Goal: Find contact information: Find contact information

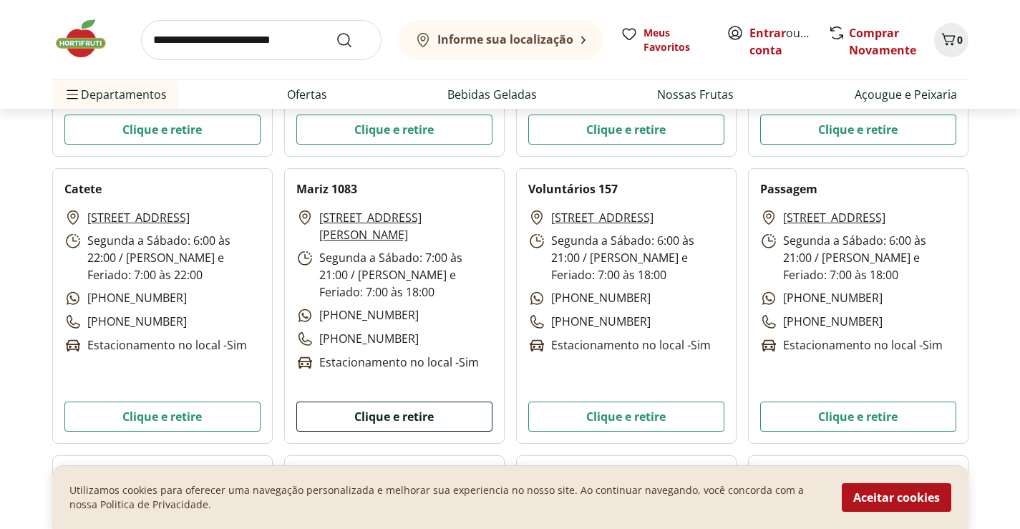
scroll to position [3793, 0]
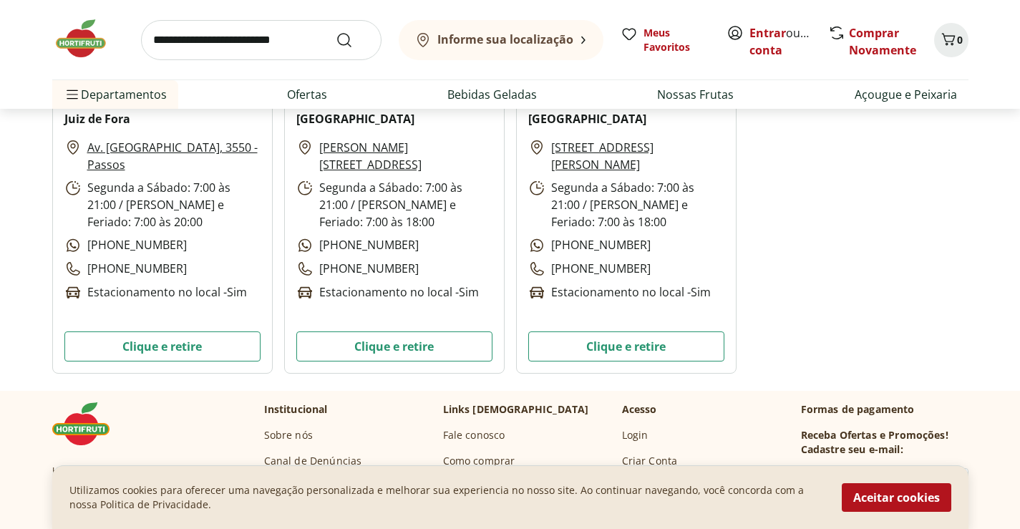
scroll to position [4223, 0]
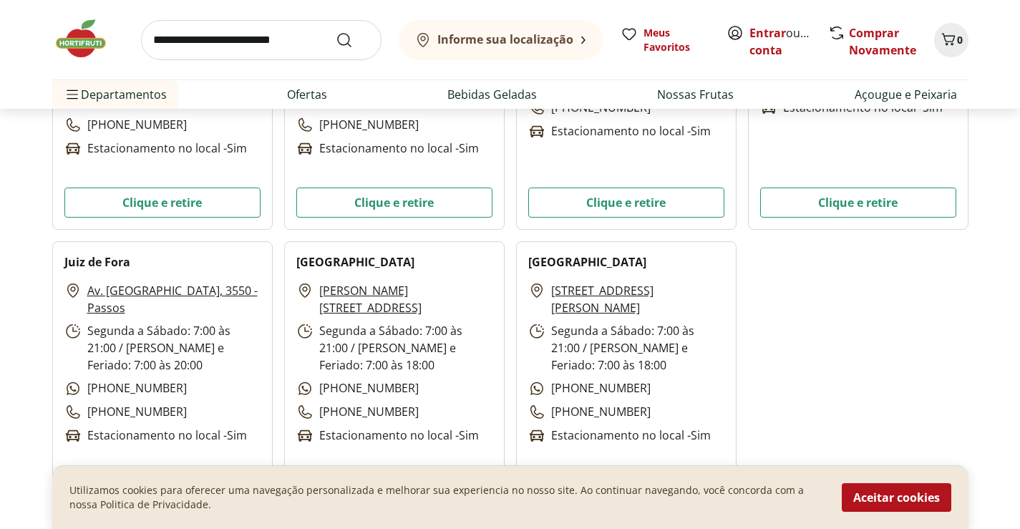
drag, startPoint x: 590, startPoint y: 274, endPoint x: 638, endPoint y: 308, distance: 59.2
click at [638, 308] on div "Vila Velha Rua Romero Botelho, 355 - Praia da Costa Segunda a Sábado: 7:00 às 2…" at bounding box center [626, 379] width 220 height 276
copy div "[STREET_ADDRESS][PERSON_NAME]"
drag, startPoint x: 480, startPoint y: 265, endPoint x: 373, endPoint y: 308, distance: 115.2
click at [373, 308] on div "Praia do Suá Rua Ferreira Coelho, 69 - Praia do Suá Segunda a Sábado: 7:00 às 2…" at bounding box center [394, 379] width 220 height 276
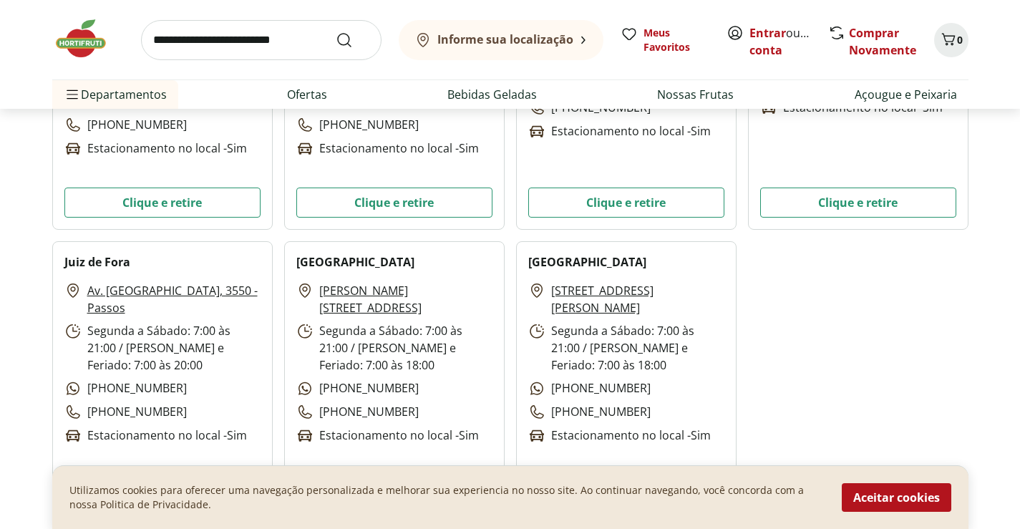
drag, startPoint x: 439, startPoint y: 255, endPoint x: 457, endPoint y: 307, distance: 55.0
click at [457, 307] on div "Praia do Suá Rua Ferreira Coelho, 69 - Praia do Suá Segunda a Sábado: 7:00 às 2…" at bounding box center [394, 379] width 220 height 276
click at [444, 310] on link "[PERSON_NAME][STREET_ADDRESS]" at bounding box center [405, 299] width 173 height 34
click at [459, 242] on div "Praia do Suá Rua Ferreira Coelho, 69 - Praia do Suá Segunda a Sábado: 7:00 às 2…" at bounding box center [394, 379] width 220 height 276
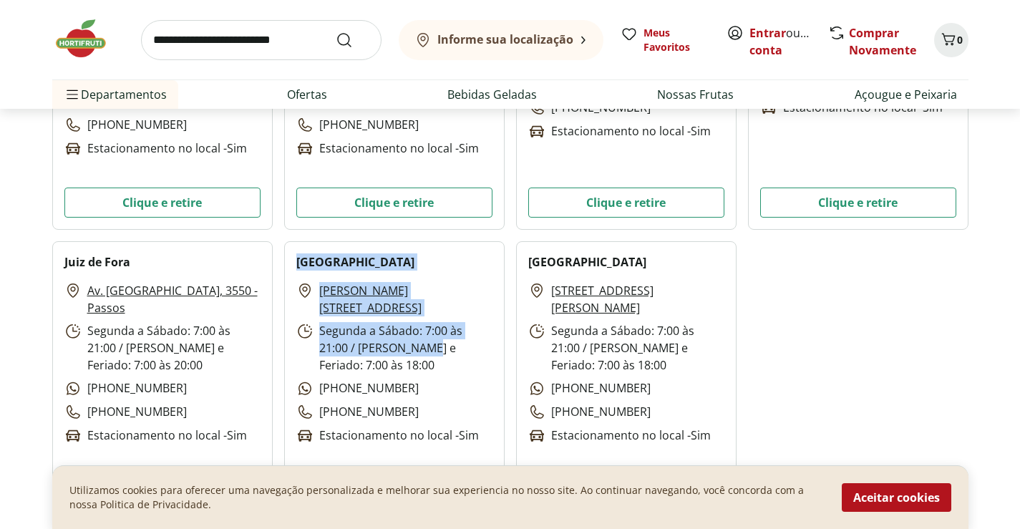
drag, startPoint x: 294, startPoint y: 255, endPoint x: 425, endPoint y: 334, distance: 152.8
click at [429, 338] on div "Praia do Suá Rua Ferreira Coelho, 69 - Praia do Suá Segunda a Sábado: 7:00 às 2…" at bounding box center [394, 379] width 220 height 276
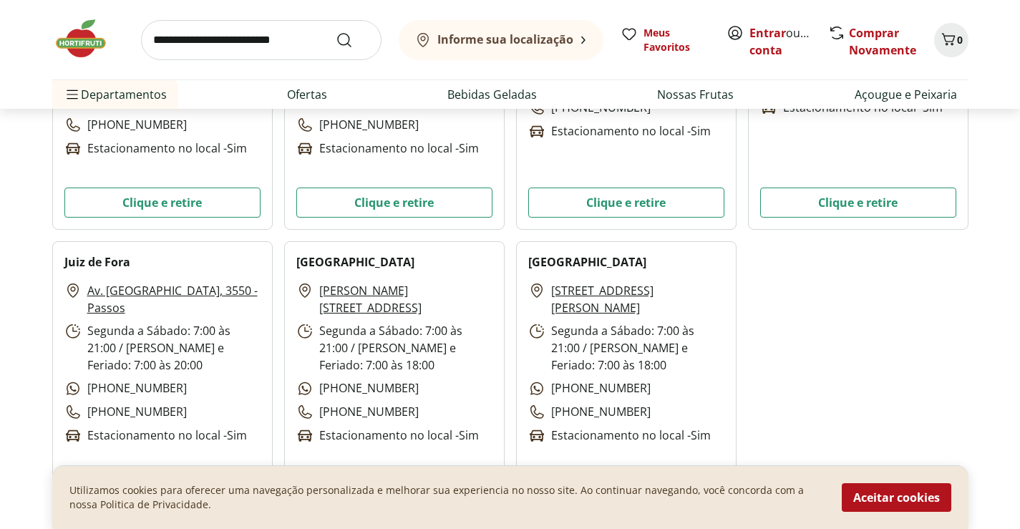
drag, startPoint x: 804, startPoint y: 273, endPoint x: 673, endPoint y: 278, distance: 131.1
drag, startPoint x: 296, startPoint y: 258, endPoint x: 386, endPoint y: 310, distance: 103.9
click at [386, 310] on div "Praia do Suá Rua Ferreira Coelho, 69 - Praia do Suá Segunda a Sábado: 7:00 às 2…" at bounding box center [394, 379] width 220 height 276
copy div "Praia do Suá Rua Ferreira Coelho, 69 - Praia do Suá"
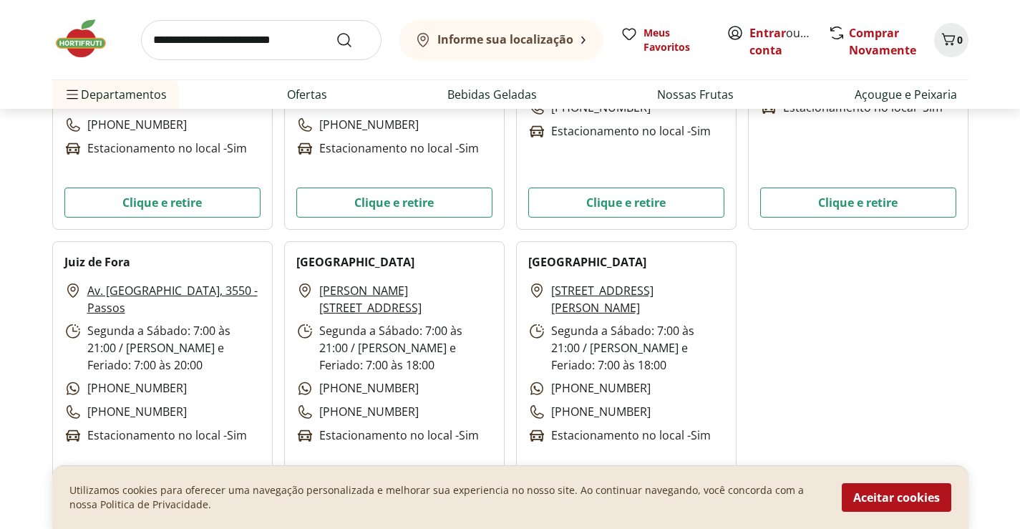
drag, startPoint x: 532, startPoint y: 256, endPoint x: 641, endPoint y: 257, distance: 108.1
click at [684, 300] on div "Vila Velha Rua Romero Botelho, 355 - Praia da Costa Segunda a Sábado: 7:00 às 2…" at bounding box center [626, 379] width 220 height 276
drag, startPoint x: 580, startPoint y: 241, endPoint x: 600, endPoint y: 243, distance: 19.4
click at [580, 241] on div "Vila Velha Rua Romero Botelho, 355 - Praia da Costa Segunda a Sábado: 7:00 às 2…" at bounding box center [626, 379] width 220 height 276
drag, startPoint x: 591, startPoint y: 263, endPoint x: 595, endPoint y: 269, distance: 7.7
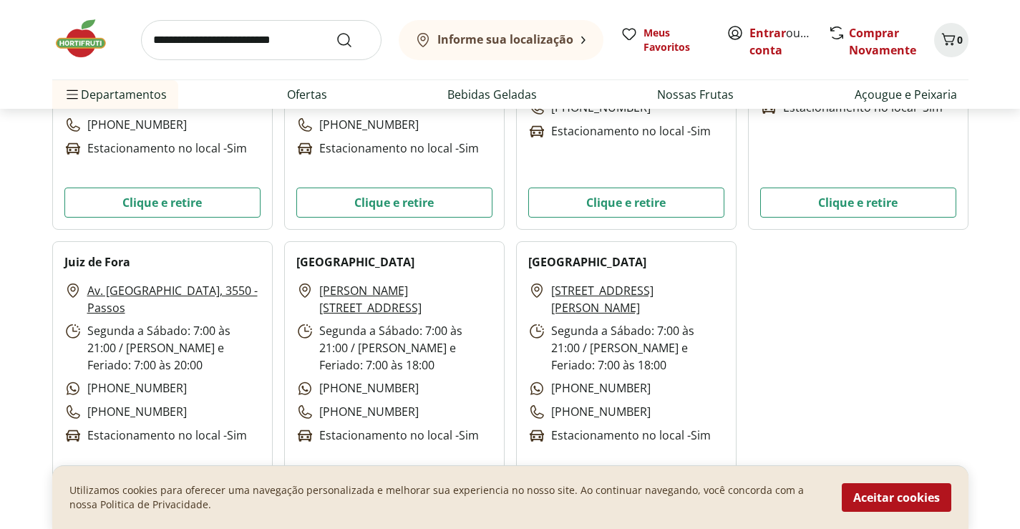
click at [594, 269] on div "Vila Velha Rua Romero Botelho, 355 - Praia da Costa Segunda a Sábado: 7:00 às 2…" at bounding box center [626, 379] width 220 height 276
drag, startPoint x: 587, startPoint y: 268, endPoint x: 668, endPoint y: 316, distance: 94.4
click at [671, 316] on div "Vila Velha Rua Romero Botelho, 355 - Praia da Costa Segunda a Sábado: 7:00 às 2…" at bounding box center [626, 379] width 220 height 276
click at [669, 316] on link "[STREET_ADDRESS][PERSON_NAME]" at bounding box center [637, 299] width 173 height 34
copy div "[STREET_ADDRESS][PERSON_NAME]"
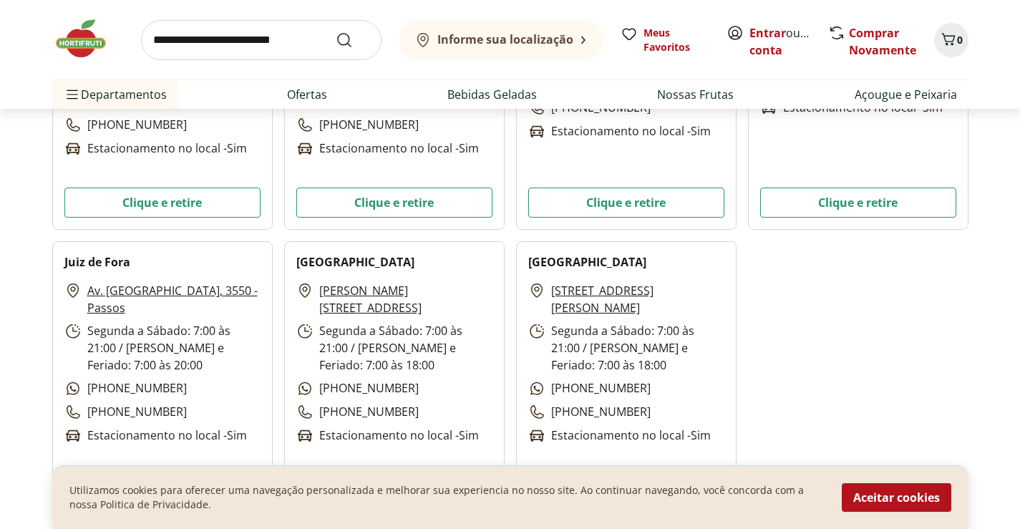
drag, startPoint x: 62, startPoint y: 255, endPoint x: 185, endPoint y: 306, distance: 133.5
click at [185, 306] on div "Juiz de Fora Av. Barão do Rio Branco, 3550 - Passos Segunda a Sábado: 7:00 às 2…" at bounding box center [162, 379] width 220 height 276
copy div "Juiz de Fora Av. Barão do Rio Branco, 3550 - Passos"
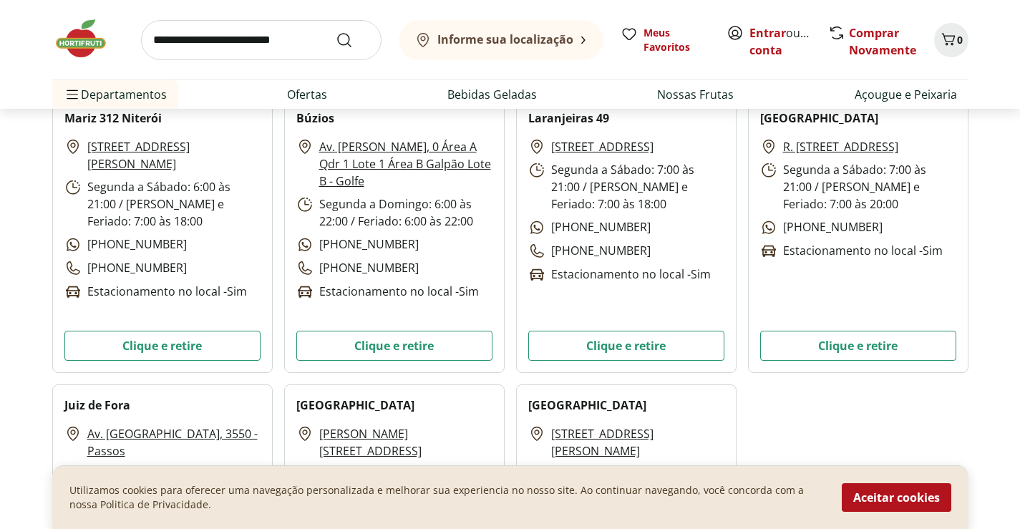
scroll to position [4294, 0]
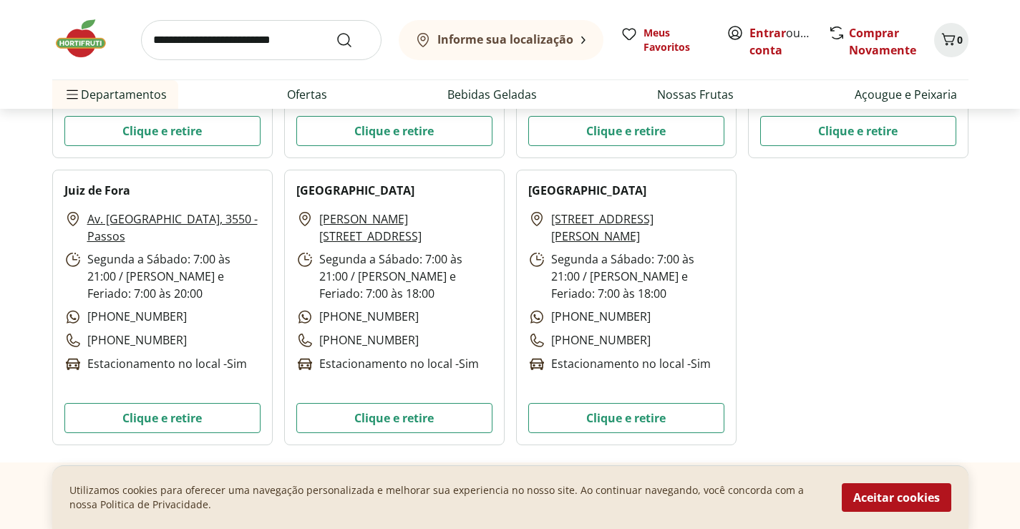
click at [119, 215] on link "Av. [GEOGRAPHIC_DATA], 3550 - Passos" at bounding box center [173, 227] width 173 height 34
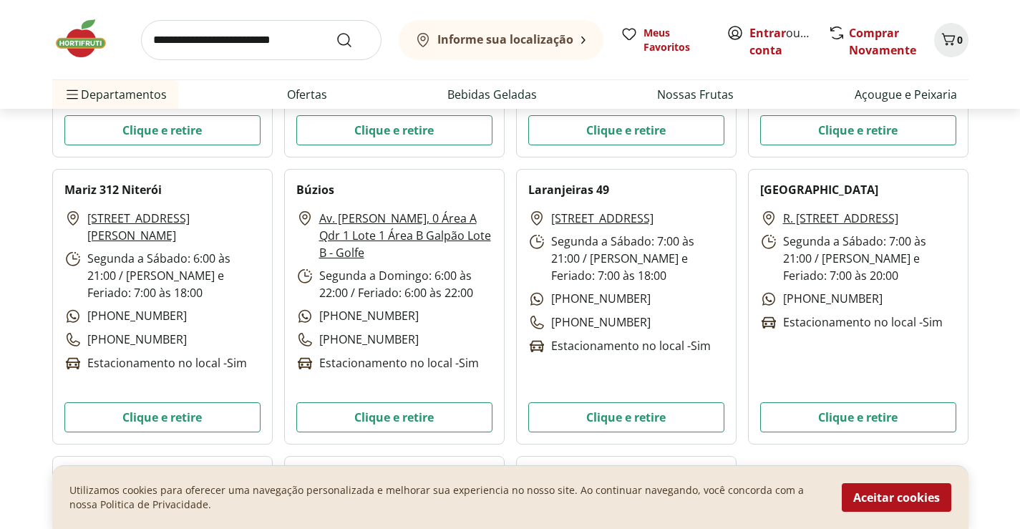
scroll to position [4223, 0]
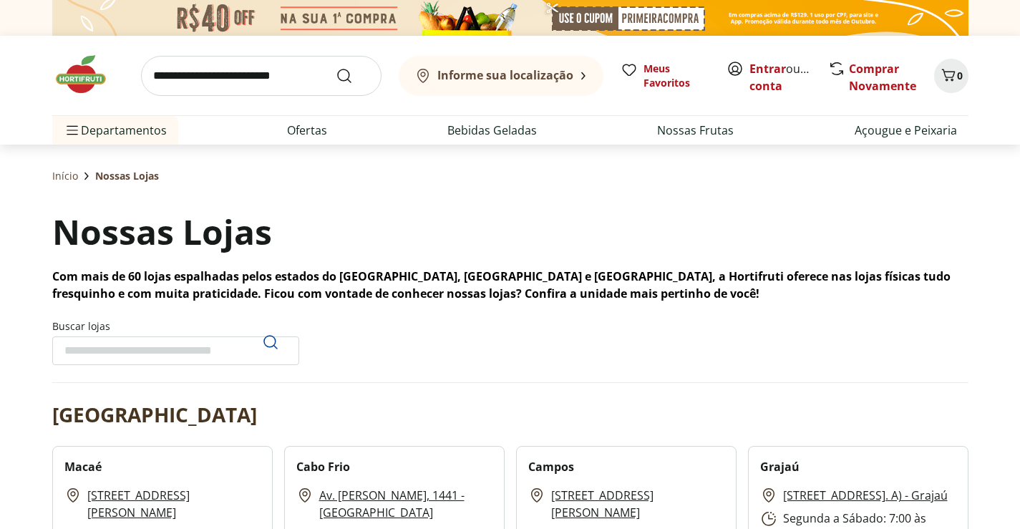
scroll to position [143, 0]
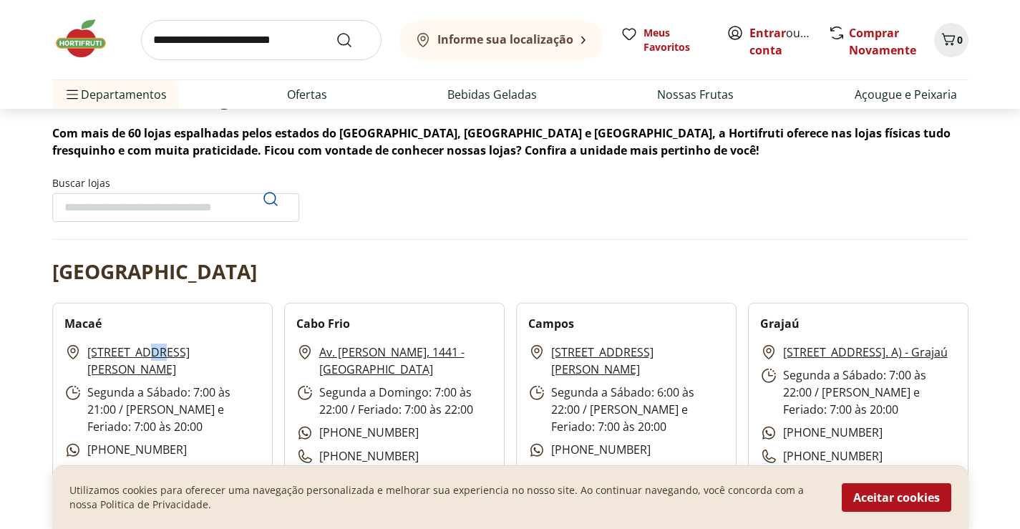
drag, startPoint x: 152, startPoint y: 339, endPoint x: 160, endPoint y: 335, distance: 8.6
click at [160, 336] on div "Macaé Rua Vereador Manoel Braga, 83 - Centro Segunda a Sábado: 7:00 às 21:00 / …" at bounding box center [162, 441] width 220 height 276
click at [175, 351] on link "[STREET_ADDRESS][PERSON_NAME]" at bounding box center [173, 361] width 173 height 34
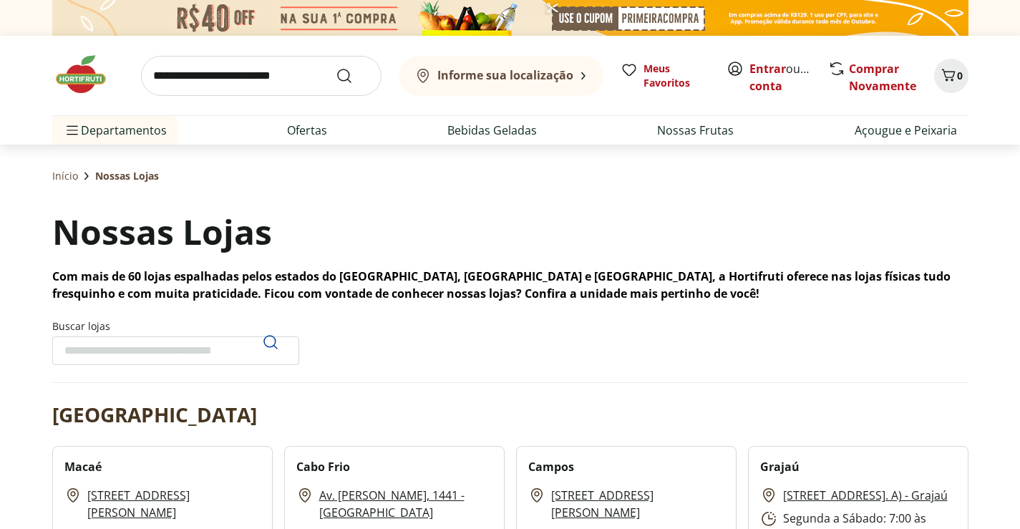
scroll to position [143, 0]
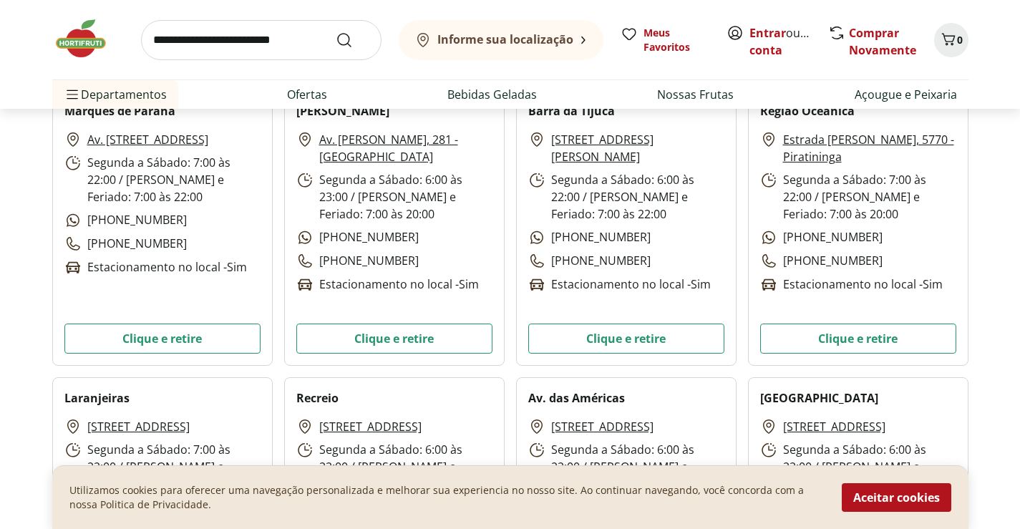
scroll to position [1002, 0]
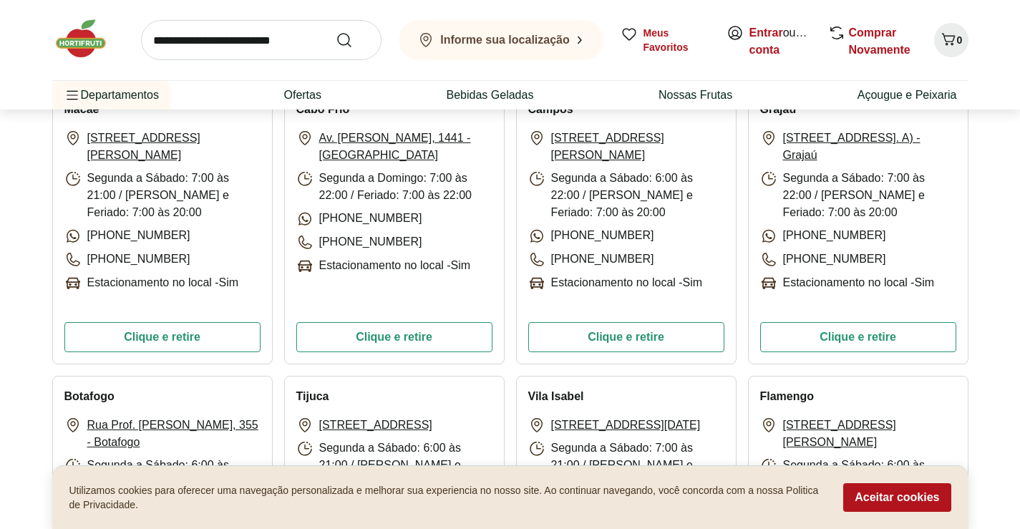
scroll to position [501, 0]
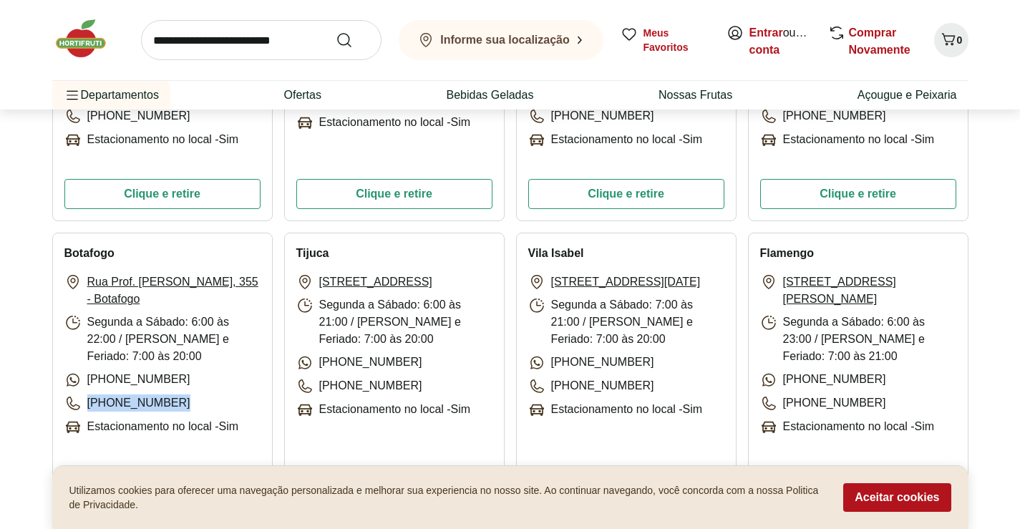
drag, startPoint x: 171, startPoint y: 407, endPoint x: 170, endPoint y: 416, distance: 8.7
click at [170, 416] on div "Rua Prof. [PERSON_NAME], 355 - Botafogo Segunda a Sábado: 6:00 às 22:00 / [PERS…" at bounding box center [162, 354] width 196 height 162
copy p "[PHONE_NUMBER]"
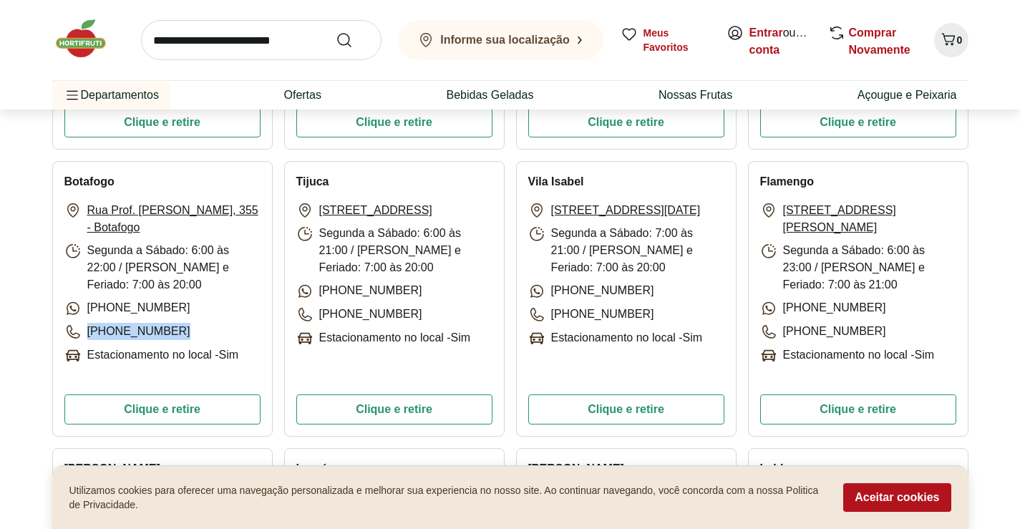
scroll to position [644, 0]
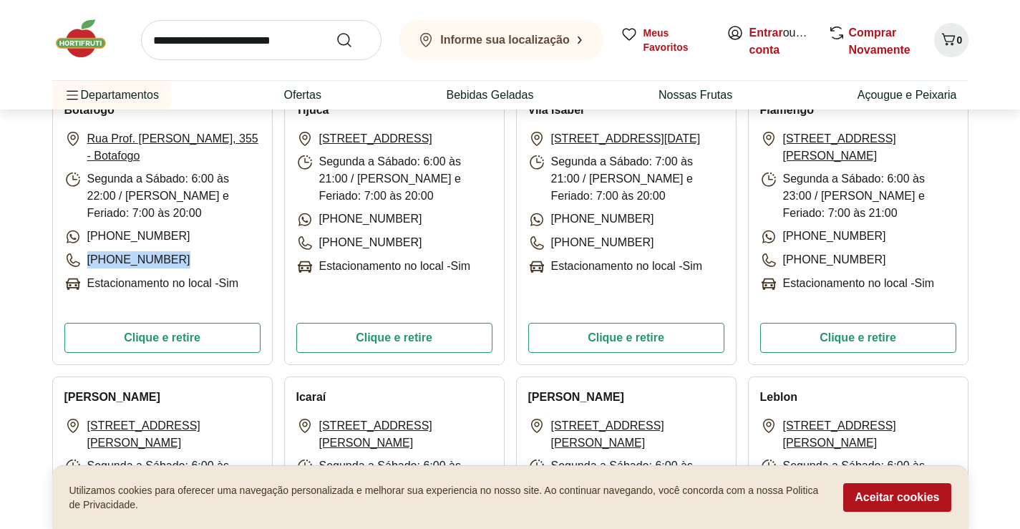
drag, startPoint x: 550, startPoint y: 247, endPoint x: 649, endPoint y: 246, distance: 99.5
click at [644, 247] on div "[STREET_ADDRESS][DATE]: 7:00 às 21:00 / Domingo e Feriado: 7:00 às 20:[PHONE_NU…" at bounding box center [626, 202] width 196 height 145
click at [654, 250] on div "[STREET_ADDRESS][DATE]: 7:00 às 21:00 / Domingo e Feriado: 7:00 às 20:[PHONE_NU…" at bounding box center [626, 202] width 196 height 145
drag, startPoint x: 633, startPoint y: 248, endPoint x: 646, endPoint y: 258, distance: 16.3
click at [646, 258] on div "[STREET_ADDRESS][DATE]: 7:00 às 21:00 / Domingo e Feriado: 7:00 às 20:[PHONE_NU…" at bounding box center [626, 202] width 196 height 145
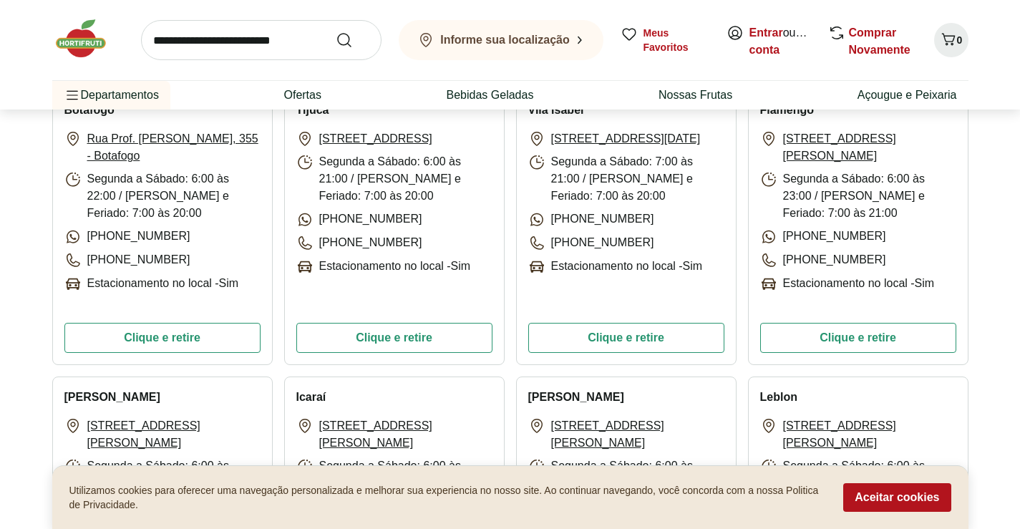
copy div "[PHONE_NUMBER]"
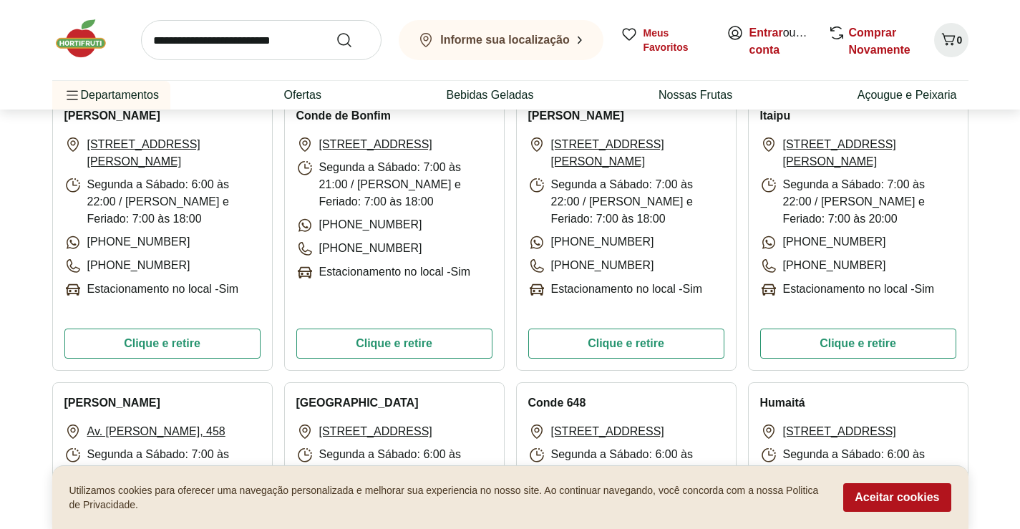
scroll to position [3078, 0]
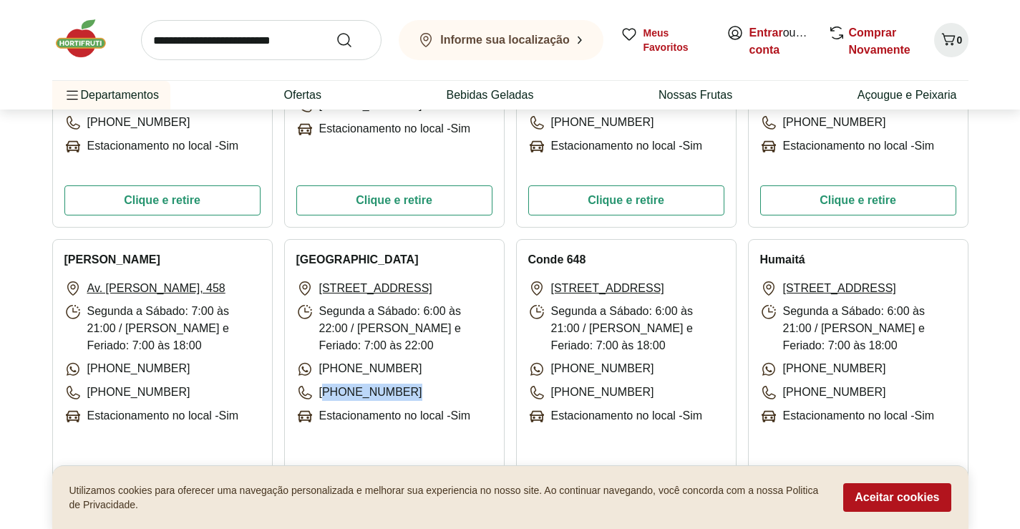
drag, startPoint x: 321, startPoint y: 413, endPoint x: 423, endPoint y: 410, distance: 101.7
click at [423, 410] on div "[STREET_ADDRESS]: 6:00 às 22:00 / Domingo e Feriado: 7:00 às 22:[PHONE_NUMBER] …" at bounding box center [394, 352] width 196 height 145
copy p "21) 2007-4700"
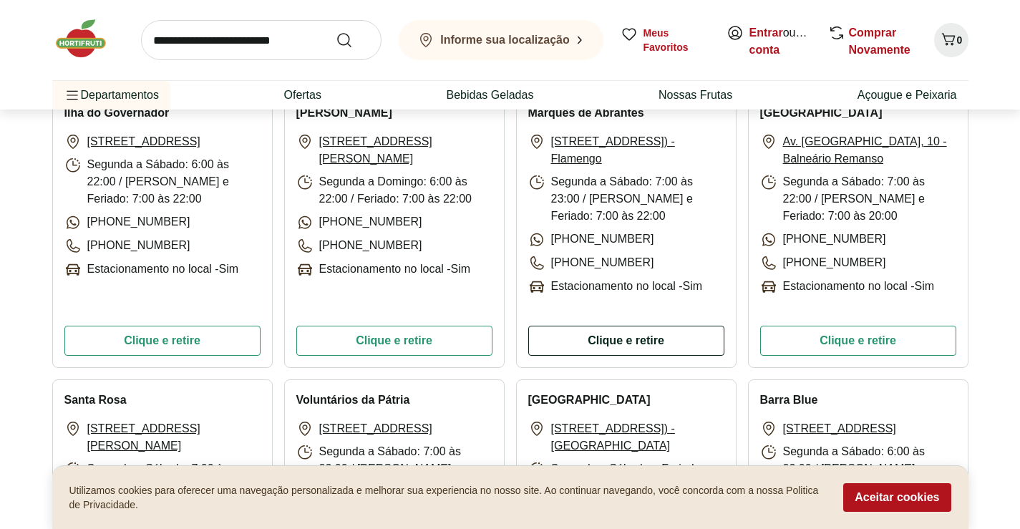
scroll to position [1718, 0]
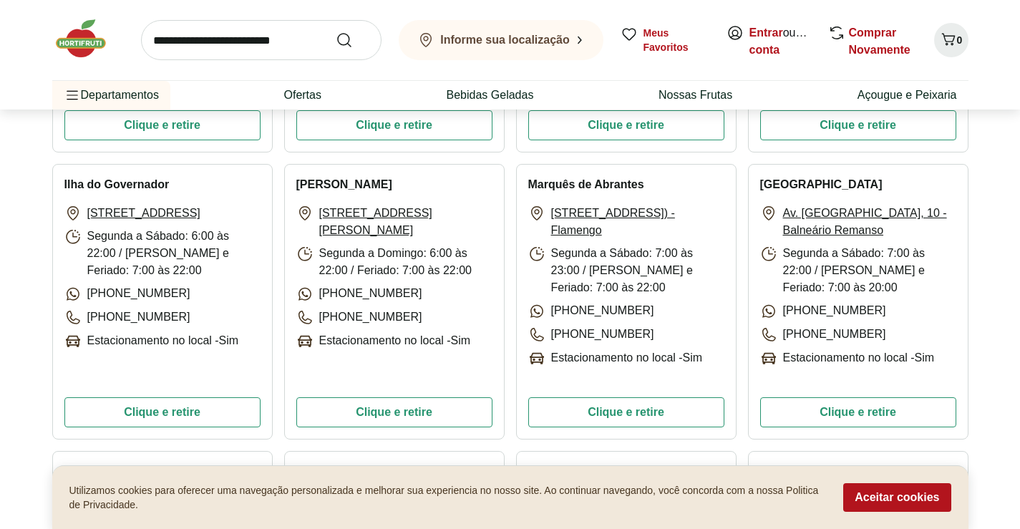
drag, startPoint x: 528, startPoint y: 175, endPoint x: 689, endPoint y: 233, distance: 170.5
click at [689, 233] on div "Marquês de Abrantes [STREET_ADDRESS]) - Flamengo Segunda a Sábado: 7:00 às 23:0…" at bounding box center [626, 302] width 220 height 276
copy div "Marquês de Abrantes [STREET_ADDRESS]) - Flamengo"
